Goal: Task Accomplishment & Management: Use online tool/utility

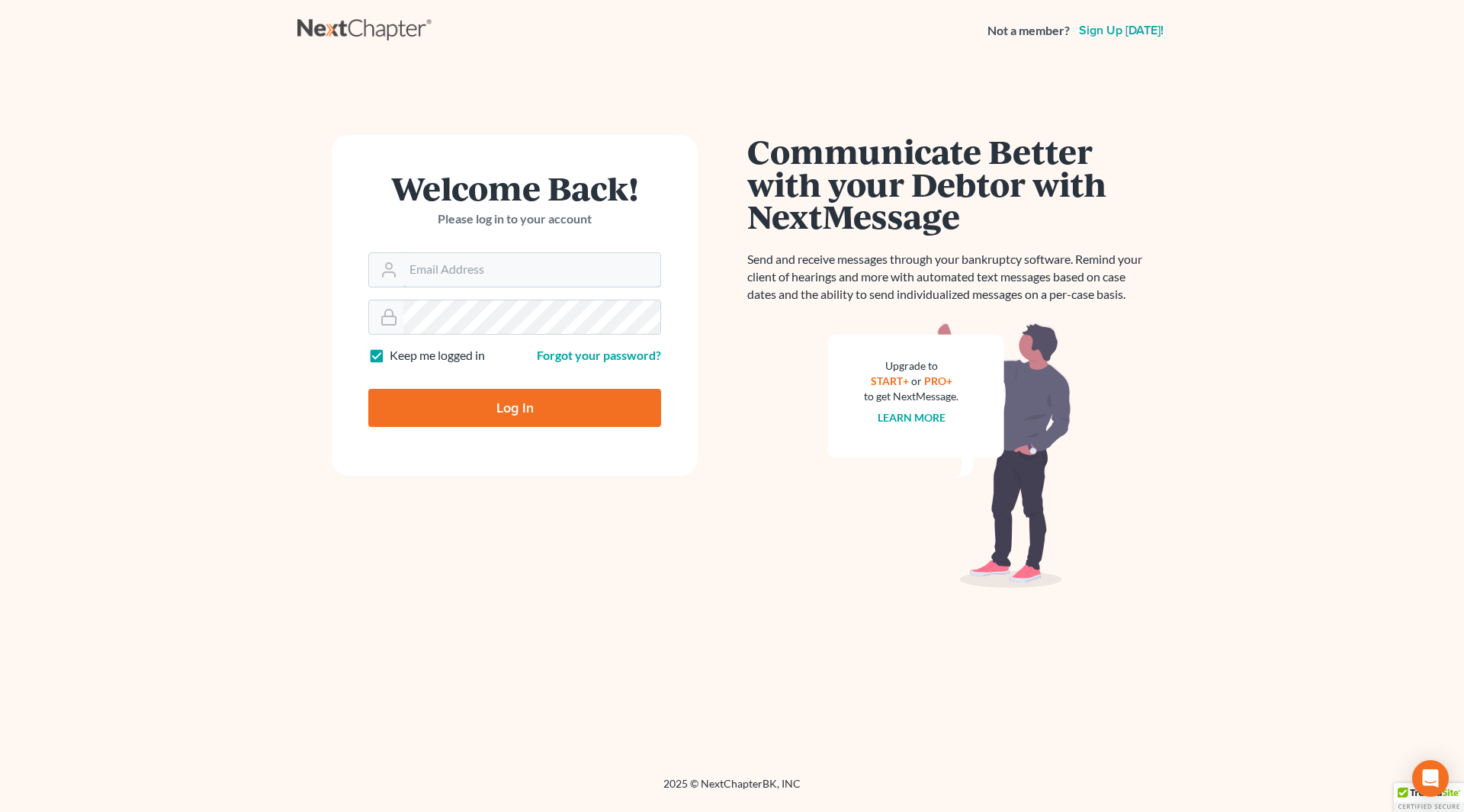
type input "[EMAIL_ADDRESS][DOMAIN_NAME]"
click at [495, 409] on input "Log In" at bounding box center [515, 408] width 293 height 38
type input "Thinking..."
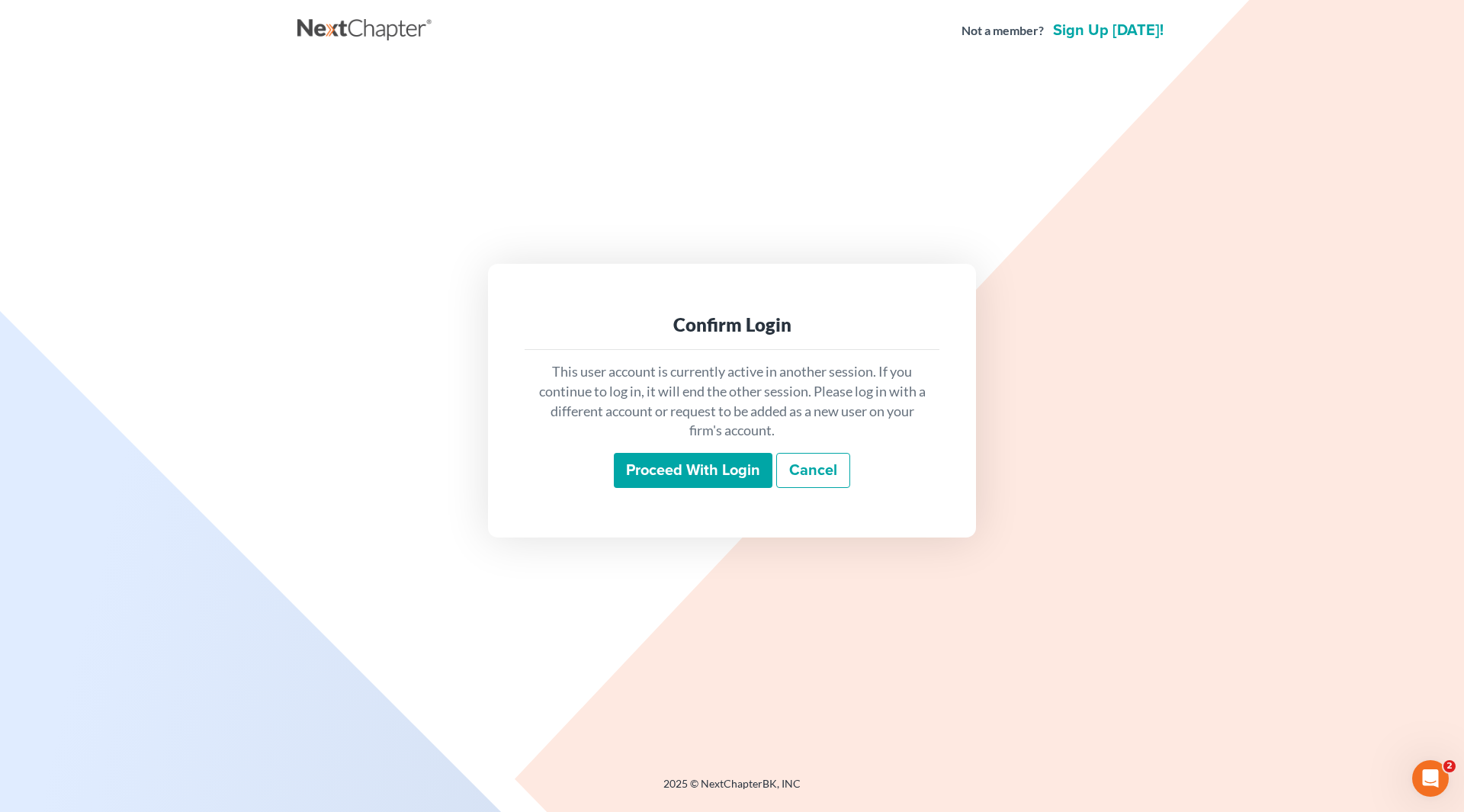
click at [705, 478] on input "Proceed with login" at bounding box center [693, 470] width 158 height 35
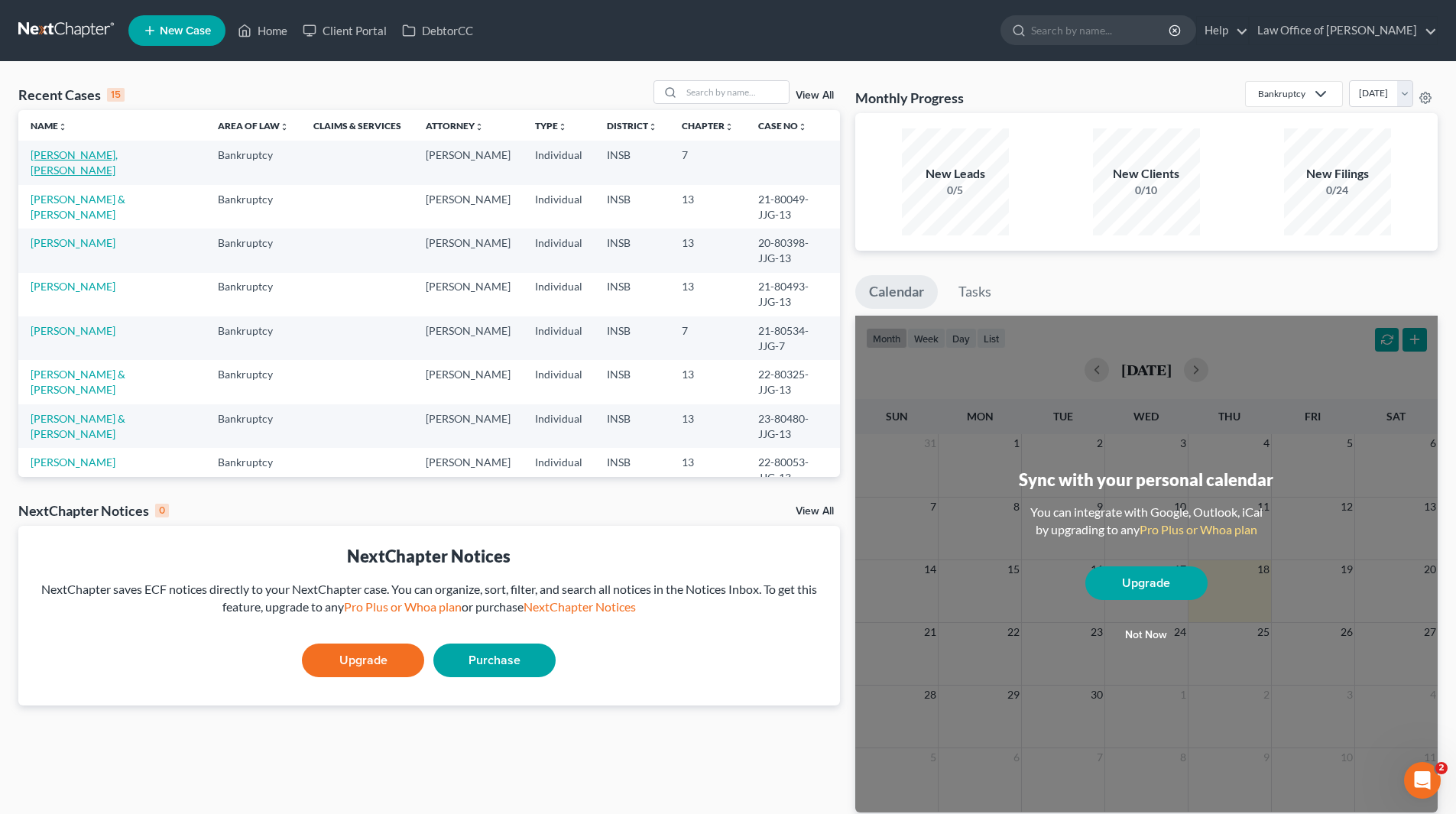
click at [85, 156] on link "[PERSON_NAME], [PERSON_NAME]" at bounding box center [73, 162] width 87 height 28
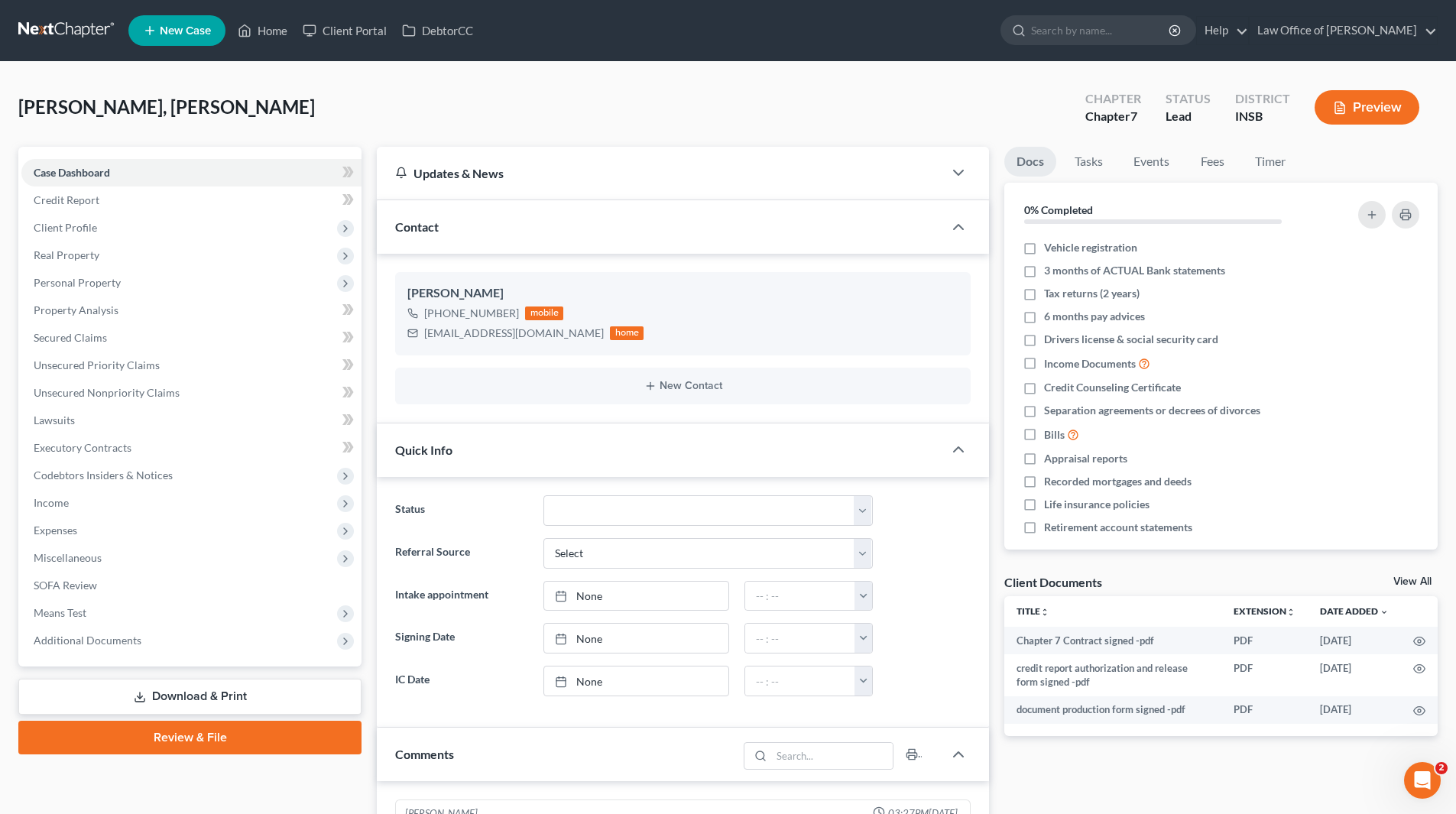
scroll to position [3176, 0]
click at [1212, 162] on link "Fees" at bounding box center [1212, 161] width 49 height 30
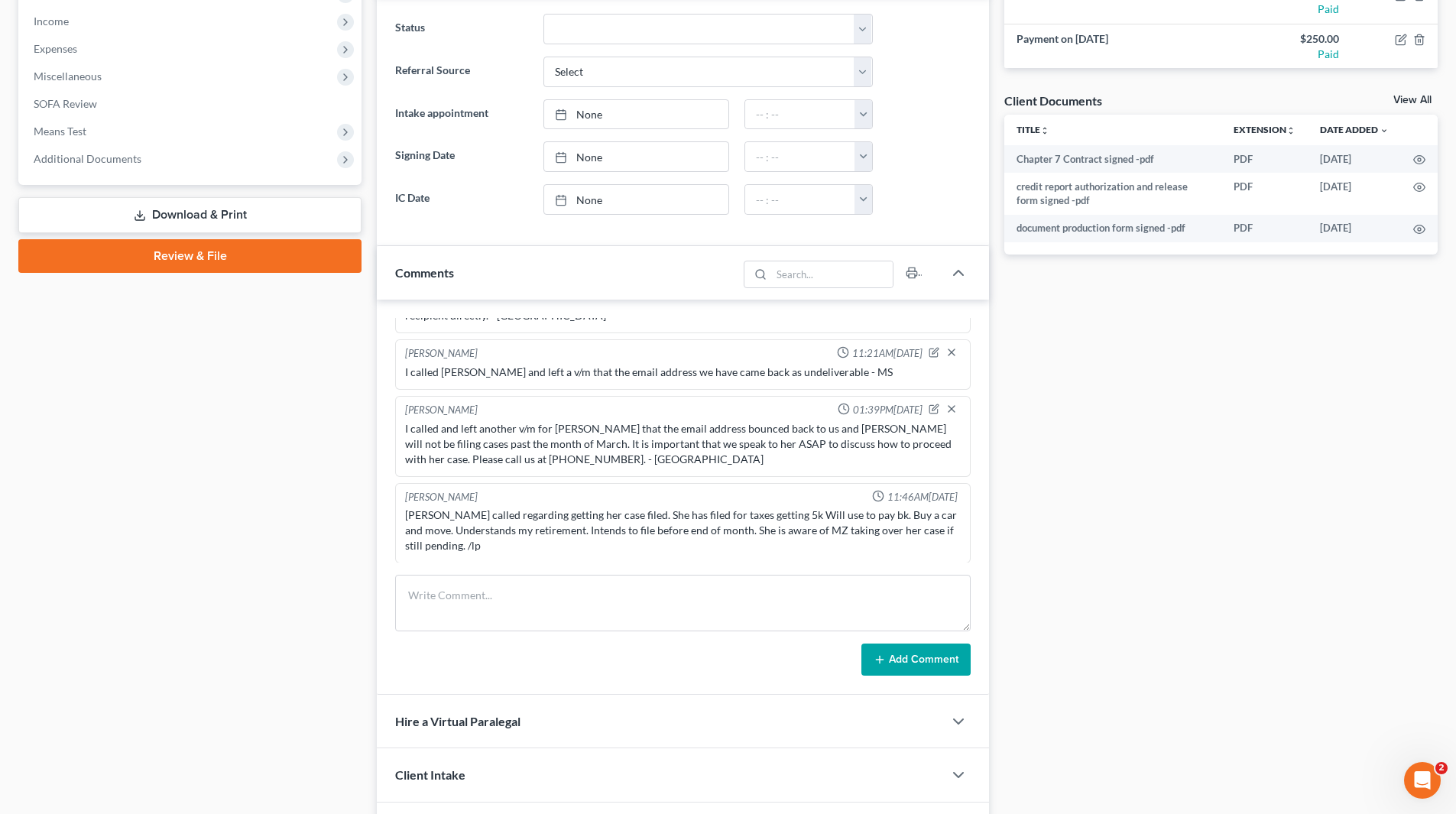
scroll to position [535, 0]
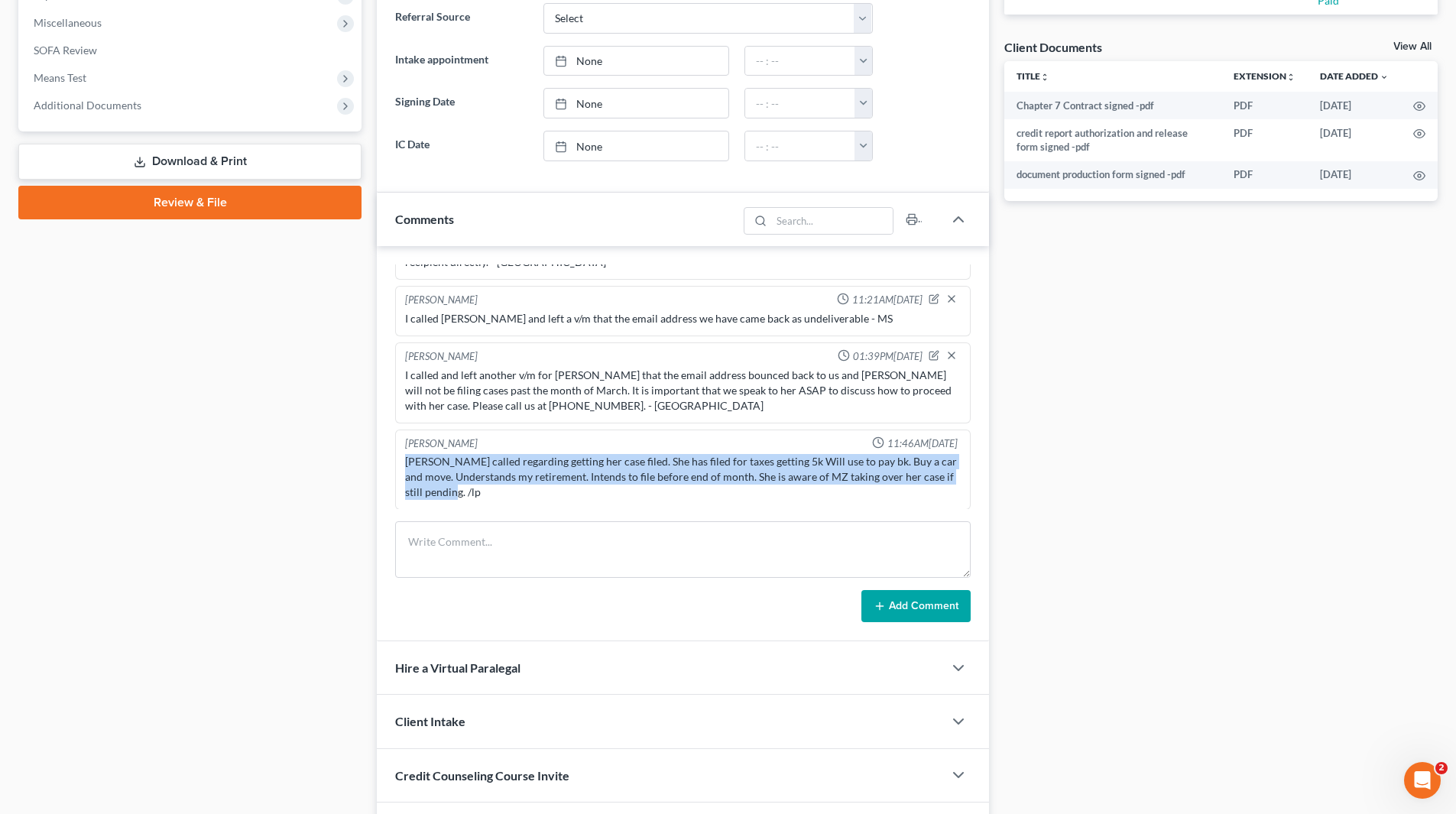
drag, startPoint x: 406, startPoint y: 463, endPoint x: 460, endPoint y: 488, distance: 59.5
click at [460, 488] on div "[PERSON_NAME] called regarding getting her case filed. She has filed for taxes …" at bounding box center [683, 476] width 555 height 45
copy div "[PERSON_NAME] called regarding getting her case filed. She has filed for taxes …"
